Goal: Task Accomplishment & Management: Use online tool/utility

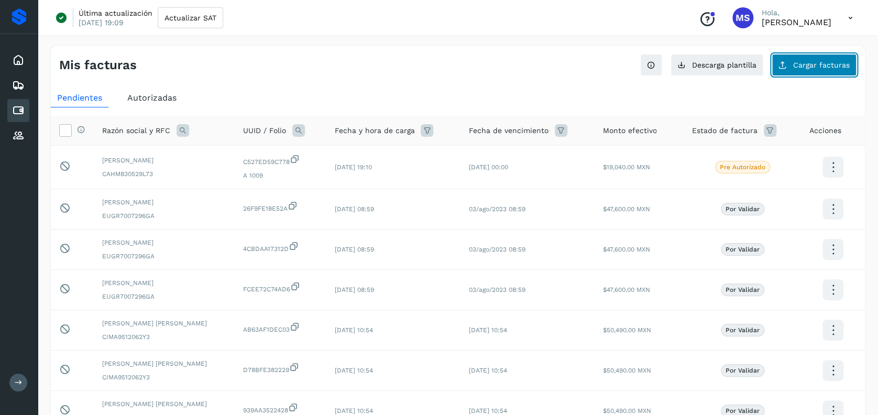
click at [814, 59] on button "Cargar facturas" at bounding box center [814, 65] width 85 height 22
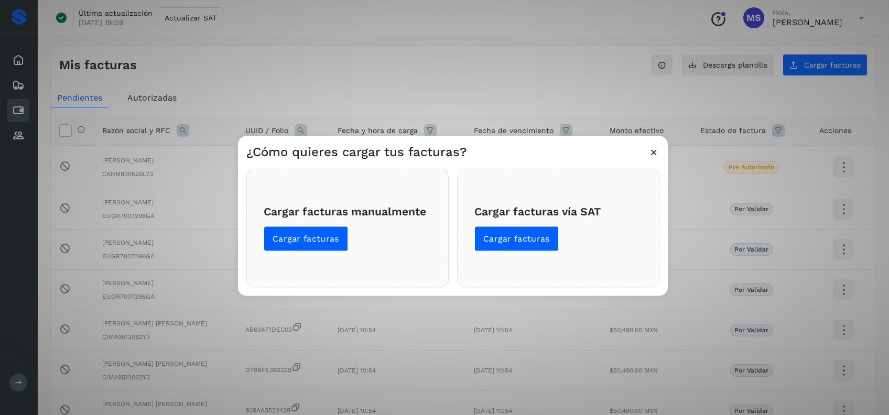
click at [501, 100] on div "¿Cómo quieres cargar tus facturas? Cargar facturas manualmente Cargar facturas …" at bounding box center [444, 207] width 889 height 415
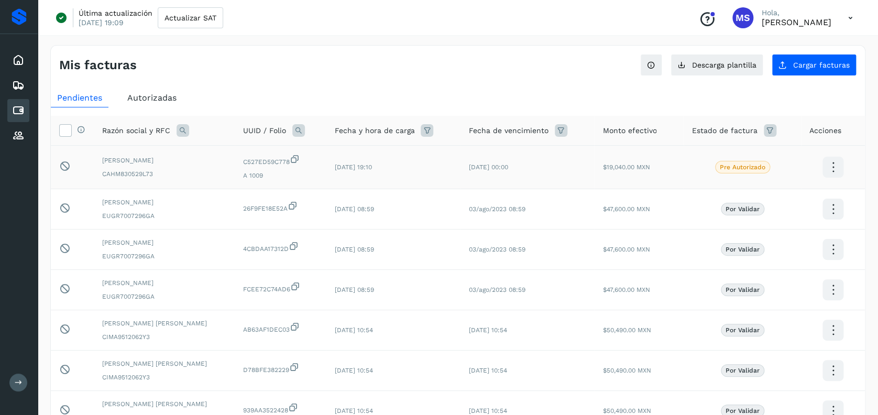
click at [828, 169] on icon at bounding box center [833, 167] width 25 height 25
click at [575, 80] on div at bounding box center [439, 207] width 878 height 415
click at [824, 72] on button "Cargar facturas" at bounding box center [814, 65] width 85 height 22
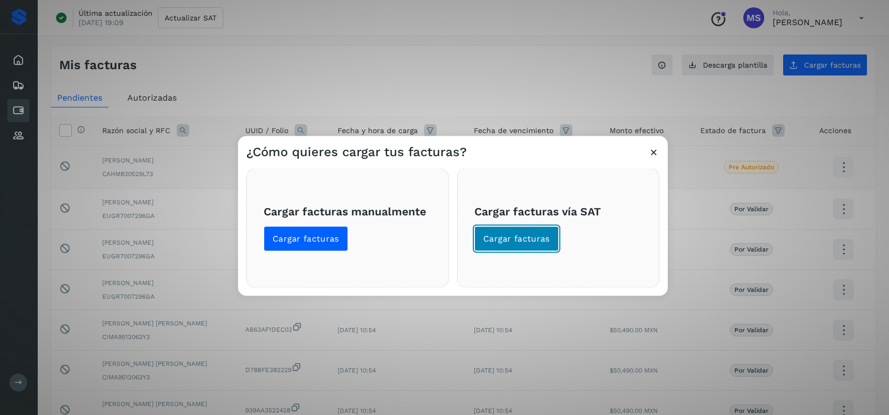
click at [508, 233] on span "Cargar facturas" at bounding box center [516, 239] width 67 height 12
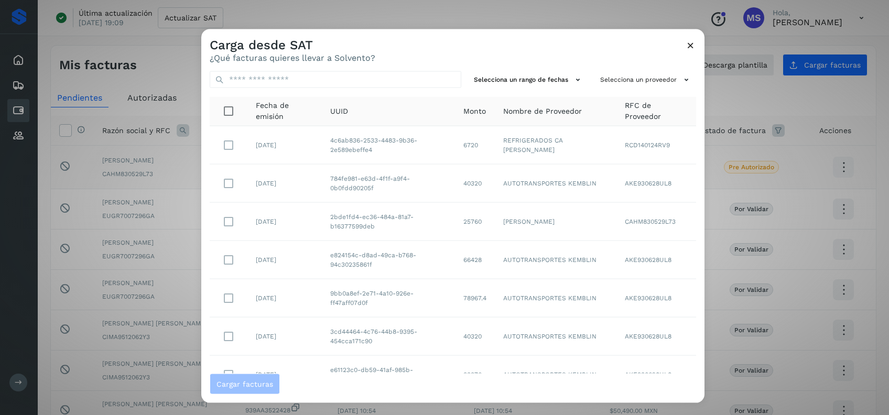
click at [694, 47] on icon at bounding box center [690, 45] width 11 height 11
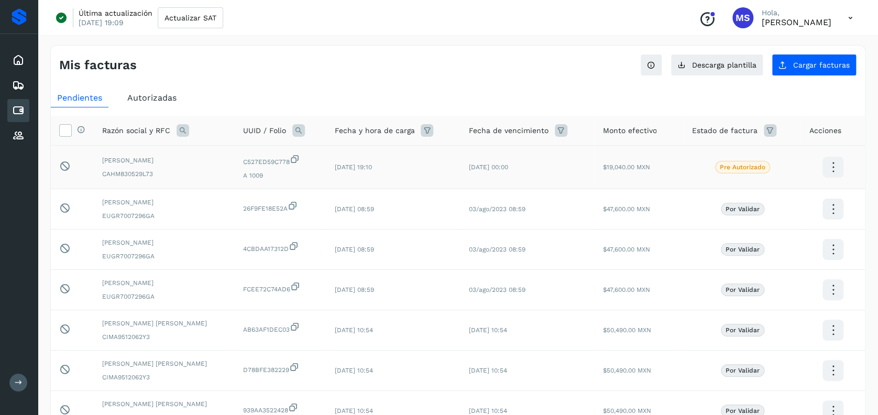
drag, startPoint x: 595, startPoint y: 67, endPoint x: 595, endPoint y: 78, distance: 11.0
click at [595, 67] on div "Mis facturas Ver instrucciones para cargar Facturas Descarga plantilla Cargar f…" at bounding box center [458, 61] width 814 height 30
